Goal: Information Seeking & Learning: Learn about a topic

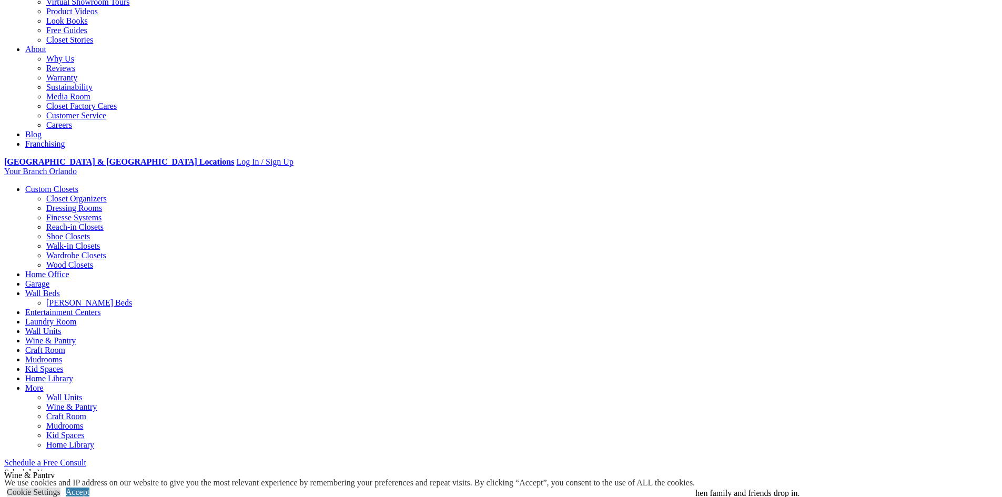
scroll to position [316, 0]
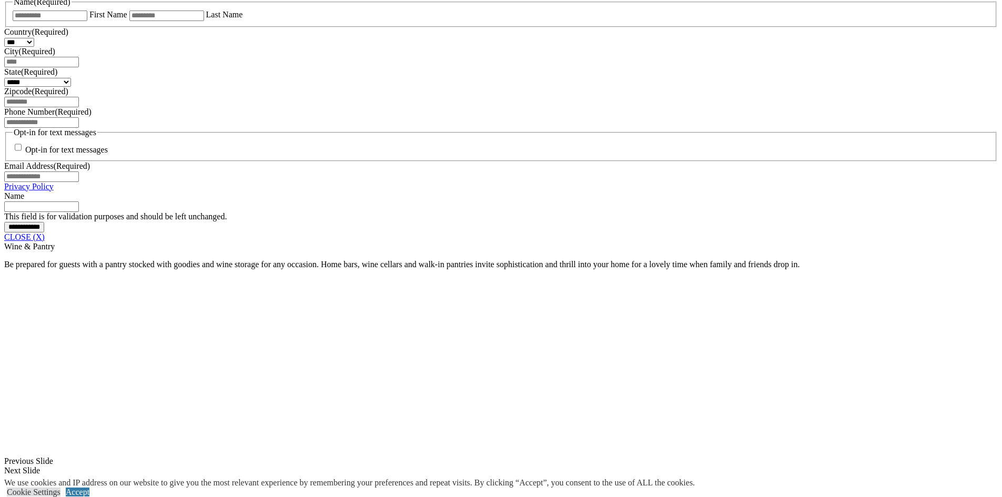
scroll to position [810, 0]
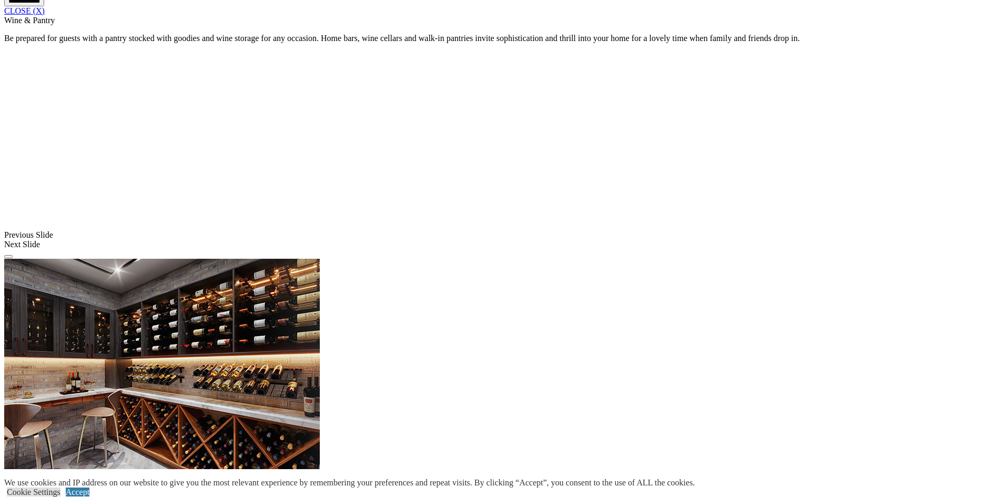
scroll to position [968, 0]
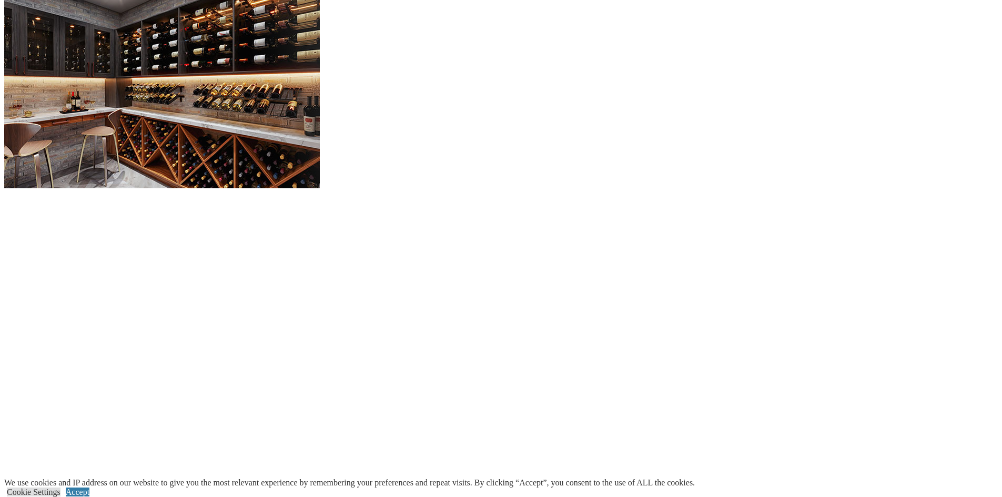
scroll to position [1126, 0]
